Goal: Task Accomplishment & Management: Complete application form

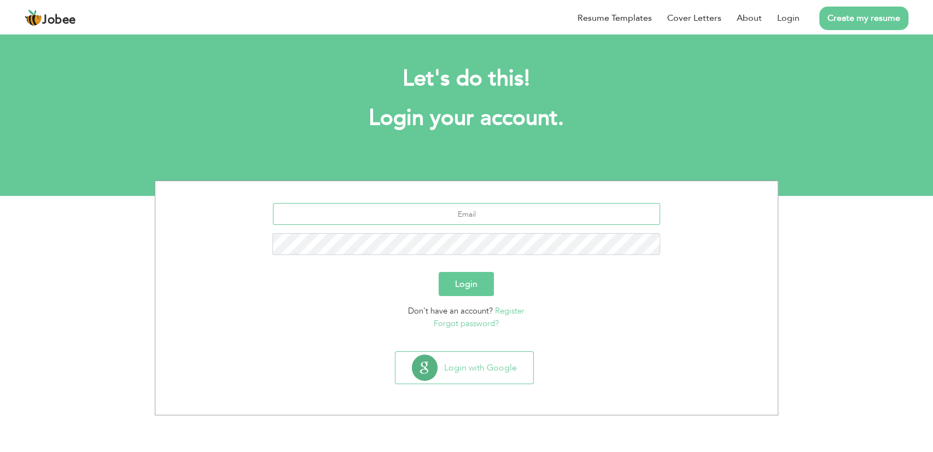
click at [473, 213] on input "text" at bounding box center [467, 214] width 388 height 22
type input "asadgh.123@fmail.com"
click at [439, 272] on button "Login" at bounding box center [466, 284] width 55 height 24
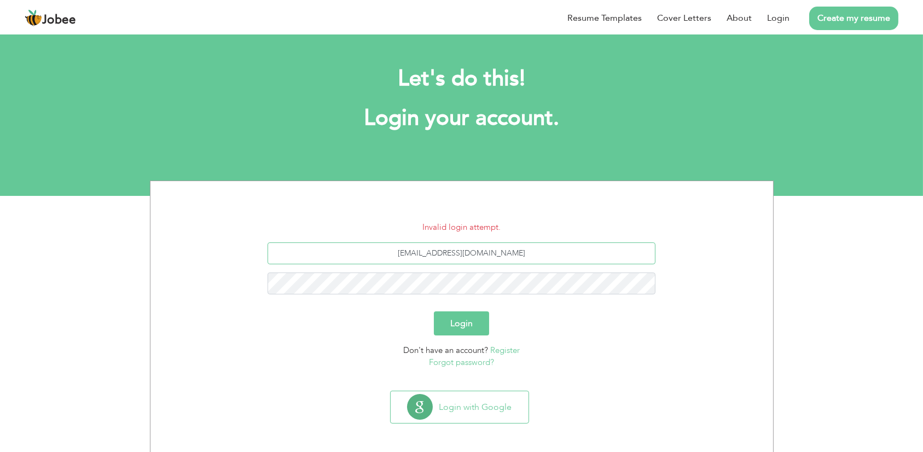
click at [469, 252] on input "asadgh.123@fmail.com" at bounding box center [462, 253] width 388 height 22
type input "[EMAIL_ADDRESS][DOMAIN_NAME]"
click at [434, 311] on button "Login" at bounding box center [461, 323] width 55 height 24
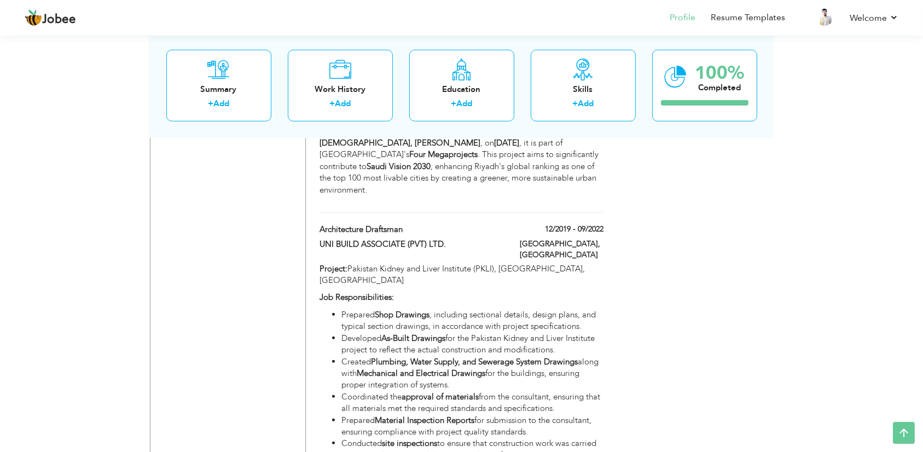
scroll to position [1824, 0]
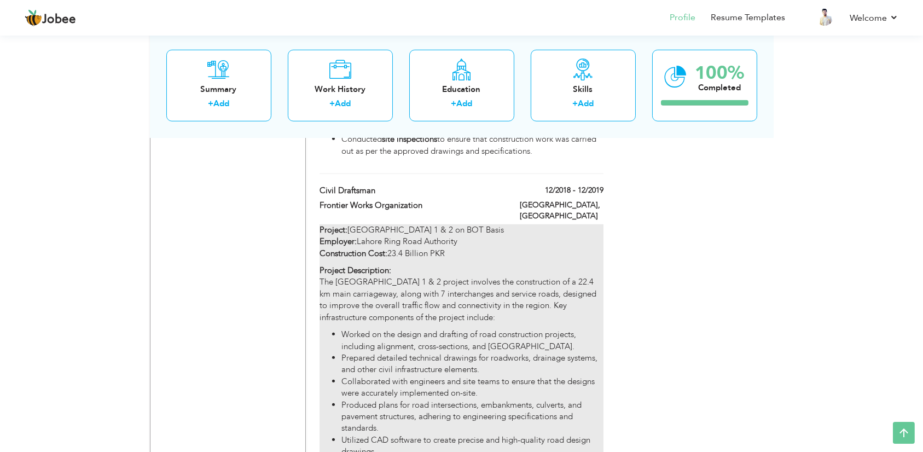
click at [429, 329] on li "Worked on the design and drafting of road construction projects, including alig…" at bounding box center [472, 341] width 262 height 24
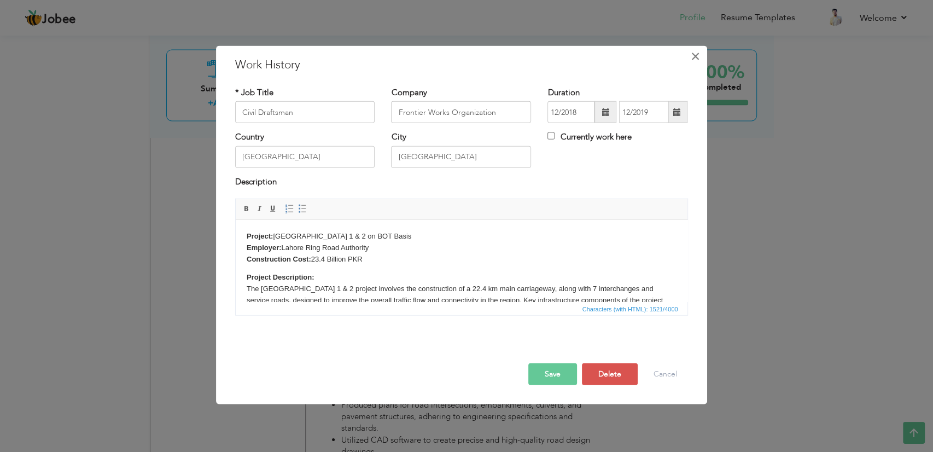
click at [696, 55] on span "×" at bounding box center [695, 57] width 9 height 20
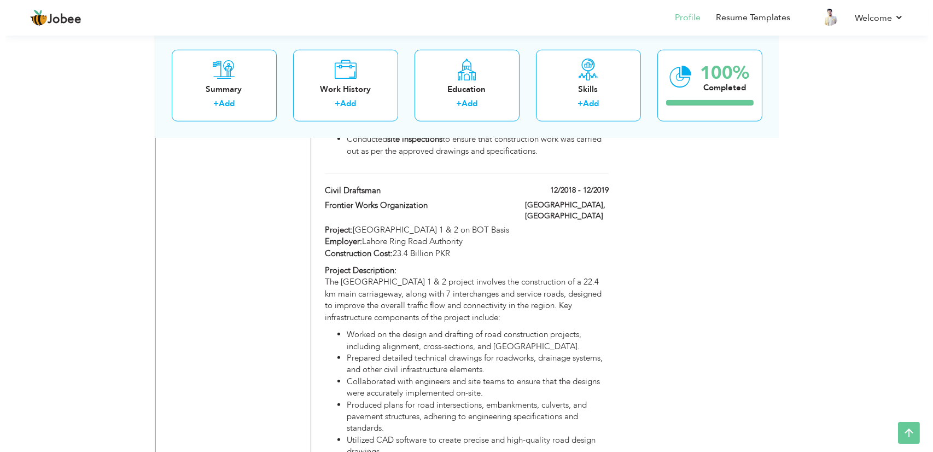
scroll to position [2127, 0]
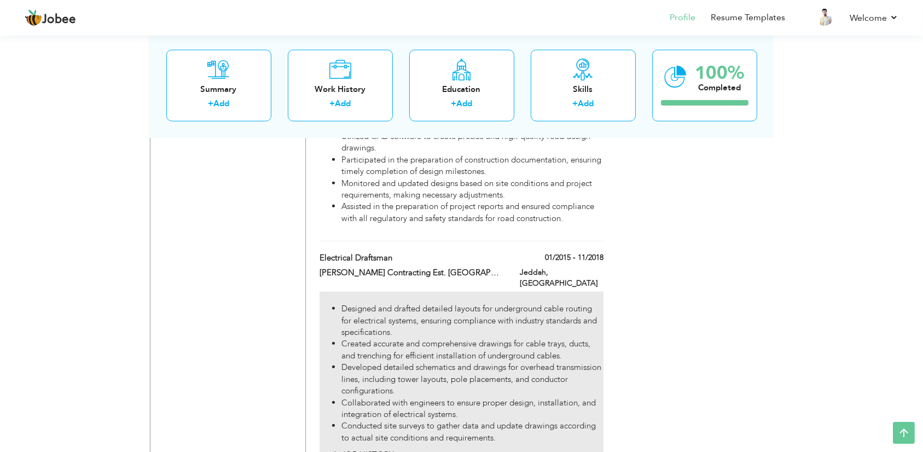
click at [404, 303] on li "Designed and drafted detailed layouts for underground cable routing for electri…" at bounding box center [472, 320] width 262 height 35
type input "Electrical Draftsman"
type input "Mohammad Al Ojaimi Contracting Est. Jeddah"
type input "01/2015"
type input "11/2018"
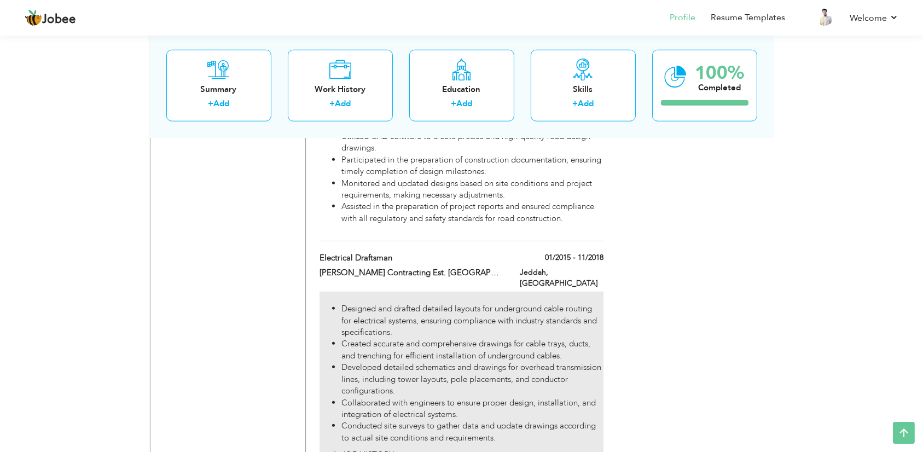
type input "Saudi Arabia"
type input "Jeddah"
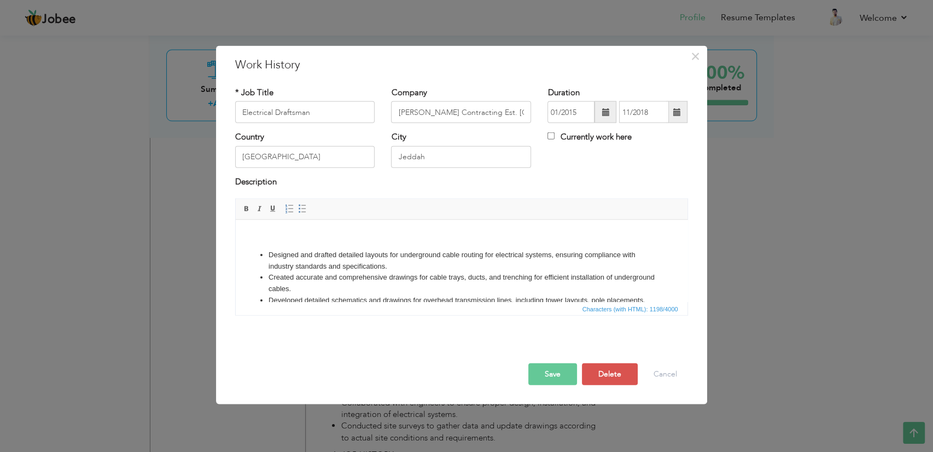
click at [258, 242] on body "Designed and drafted detailed layouts for underground cable routing for electri…" at bounding box center [461, 332] width 430 height 204
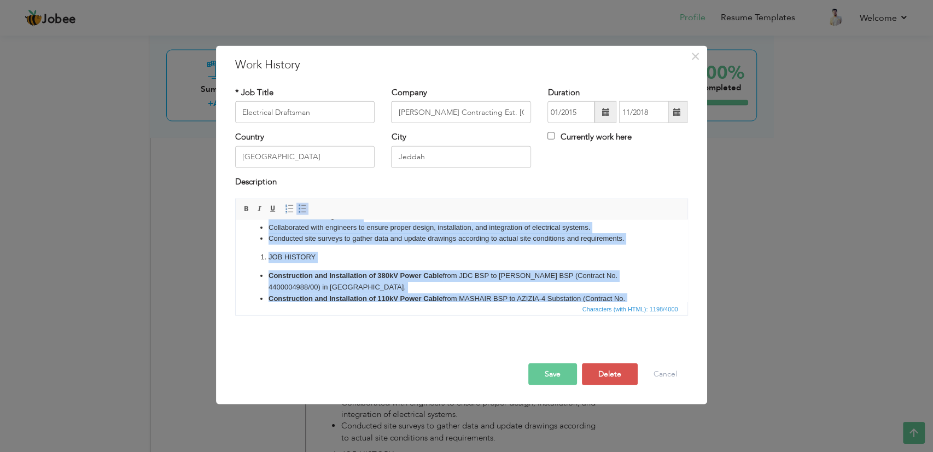
scroll to position [143, 0]
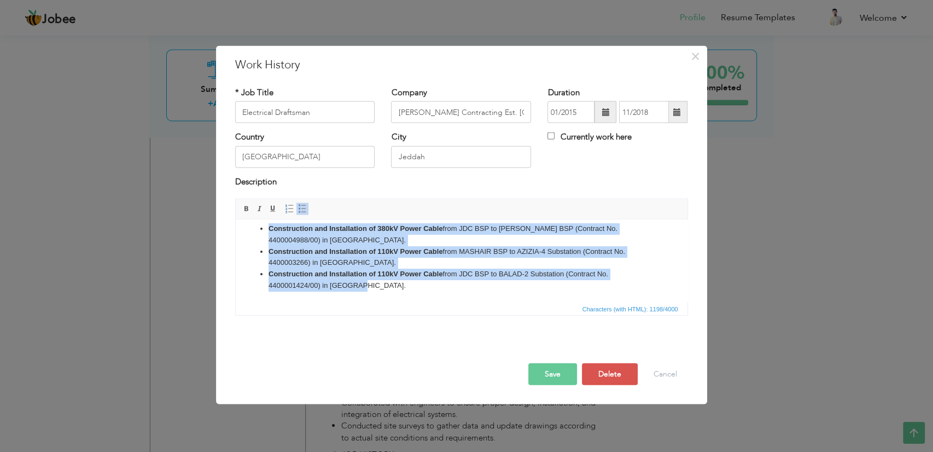
drag, startPoint x: 264, startPoint y: 251, endPoint x: 307, endPoint y: 287, distance: 56.7
click at [465, 302] on html "Designed and drafted detailed layouts for underground cable routing for electri…" at bounding box center [461, 189] width 452 height 225
copy body "Designed and drafted detailed layouts for underground cable routing for electri…"
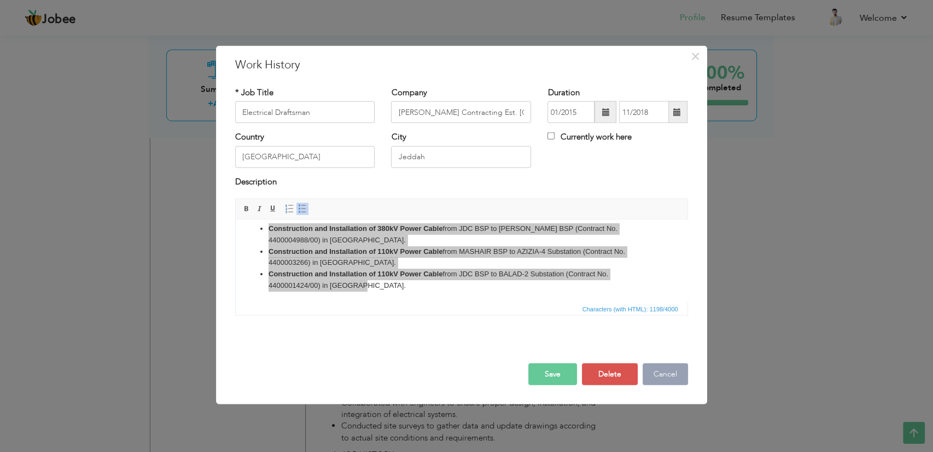
click at [664, 371] on button "Cancel" at bounding box center [665, 374] width 45 height 22
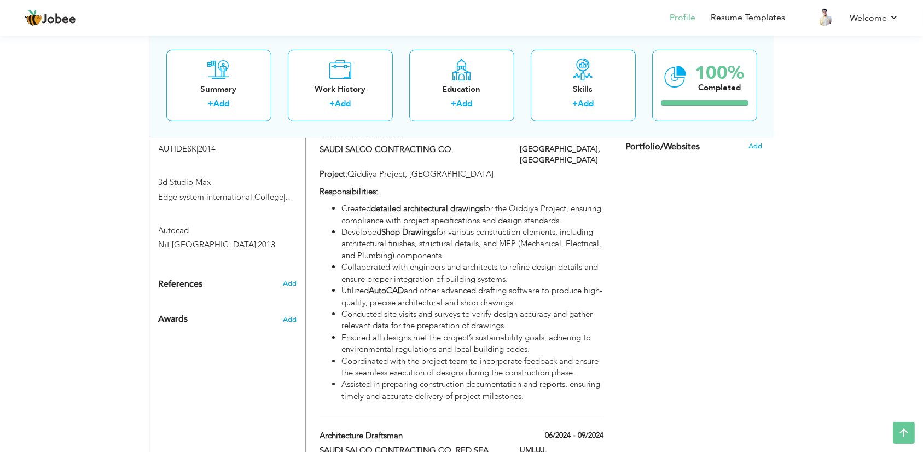
scroll to position [304, 0]
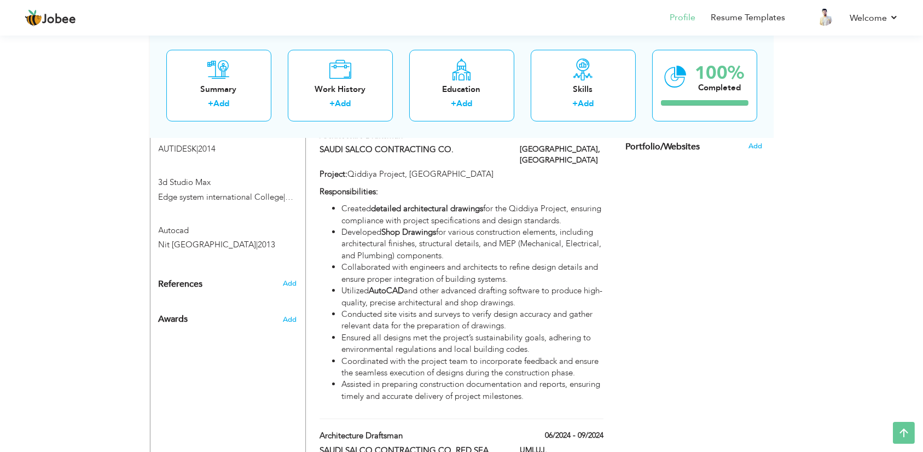
click at [184, 208] on div "Autocad Nit Narowal Institute of Technology | 2013 Autocad Nit Narowal Institut…" at bounding box center [227, 232] width 155 height 48
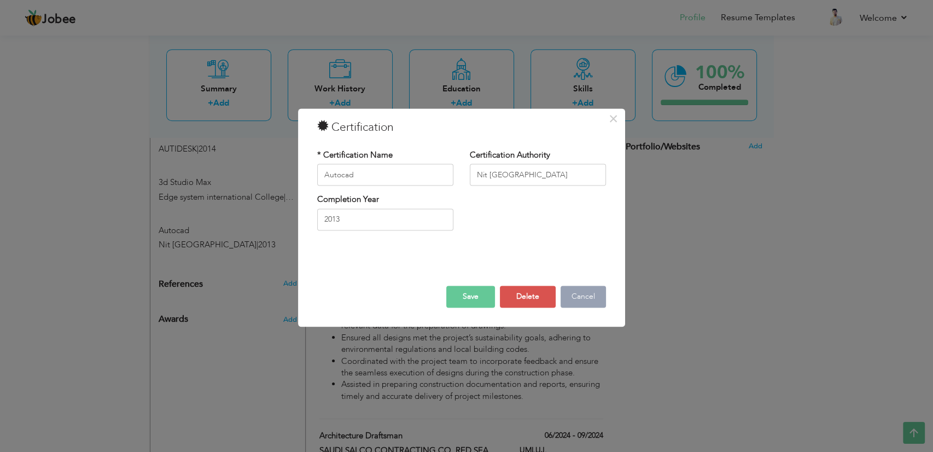
click at [600, 303] on button "Cancel" at bounding box center [583, 297] width 45 height 22
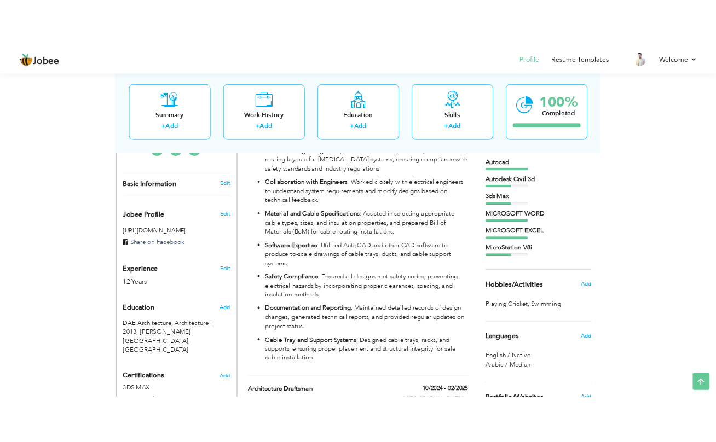
scroll to position [293, 0]
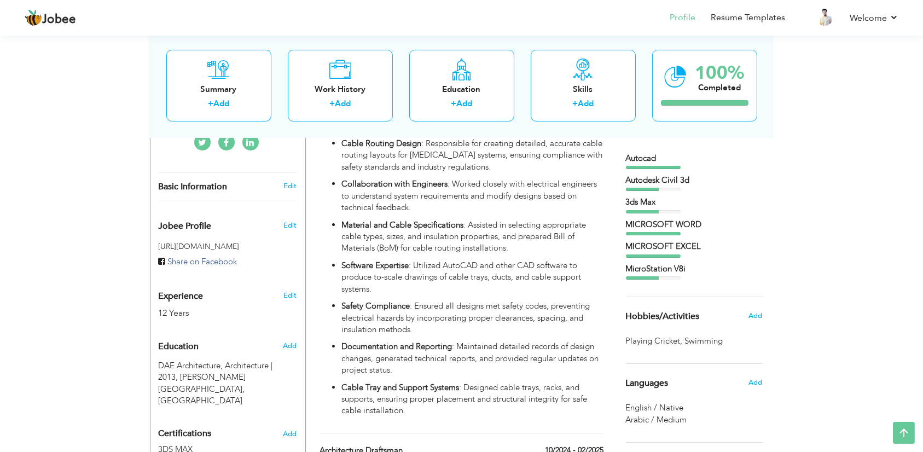
click at [670, 218] on div "Autocad Autodesk Civil 3d 3ds Max" at bounding box center [694, 216] width 137 height 127
